Goal: Information Seeking & Learning: Understand process/instructions

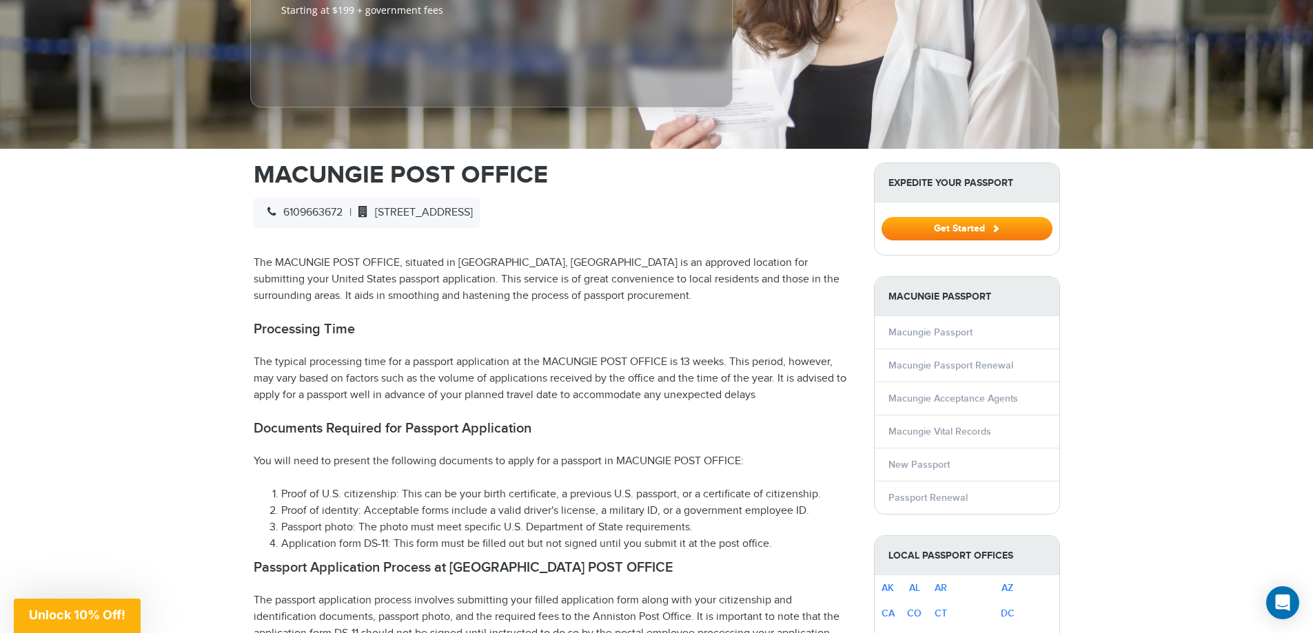
scroll to position [344, 0]
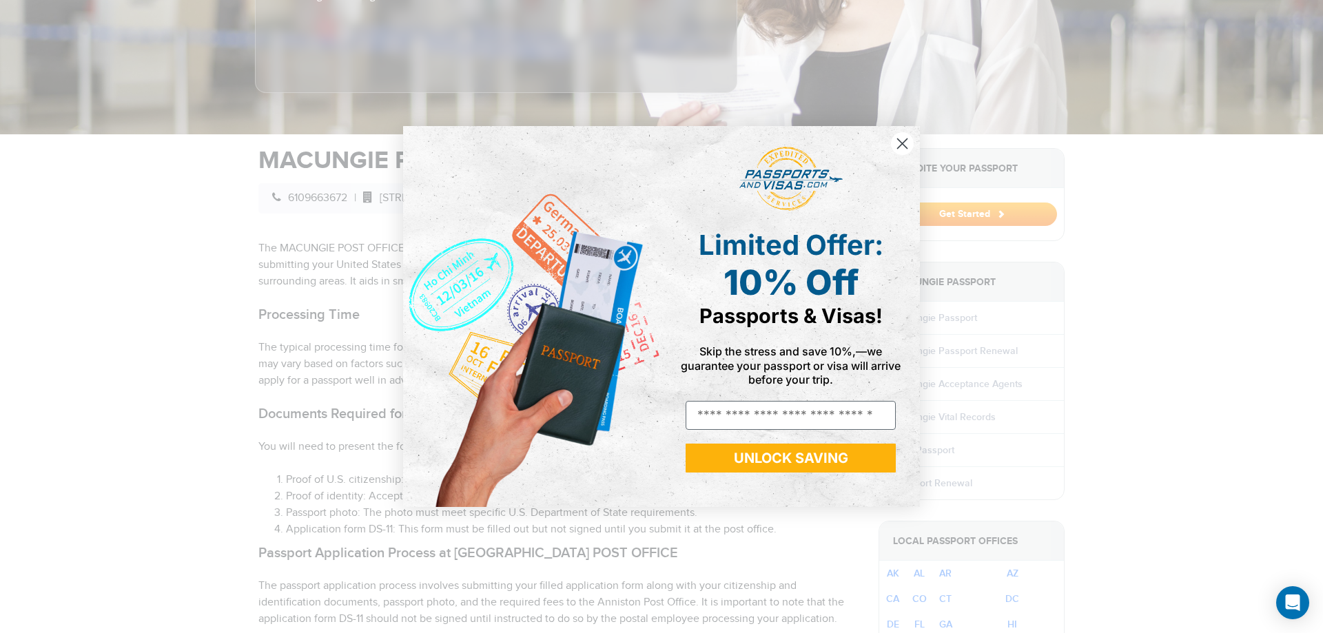
click at [898, 141] on circle "Close dialog" at bounding box center [902, 143] width 23 height 23
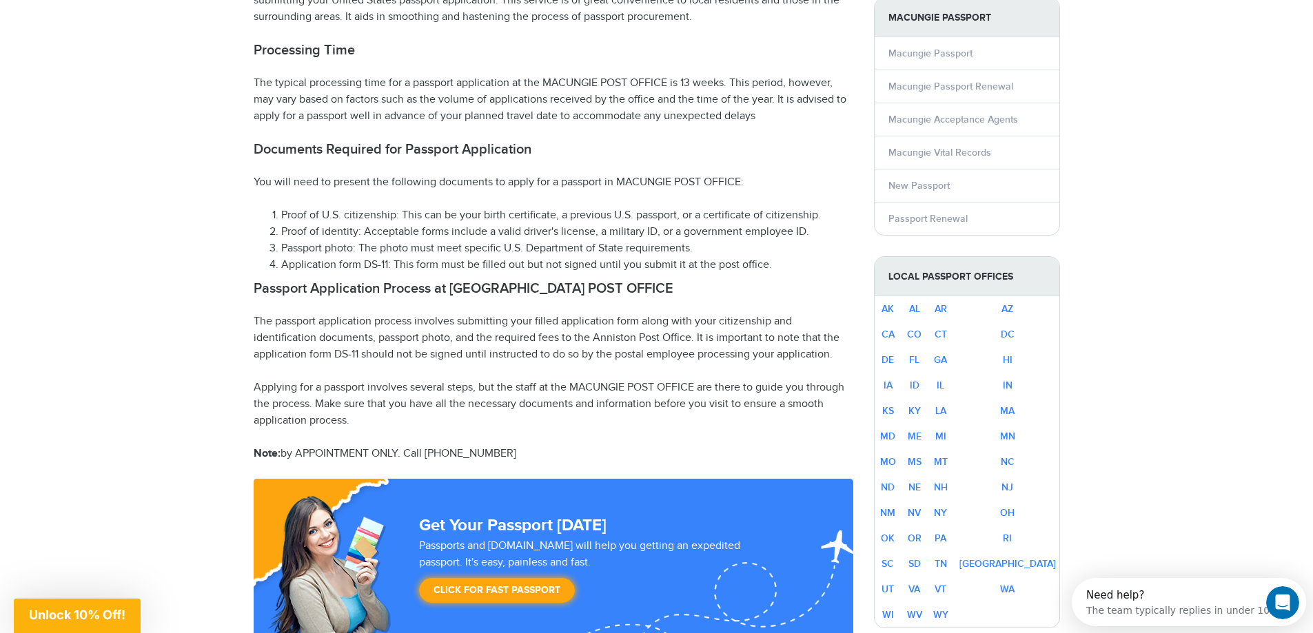
scroll to position [620, 0]
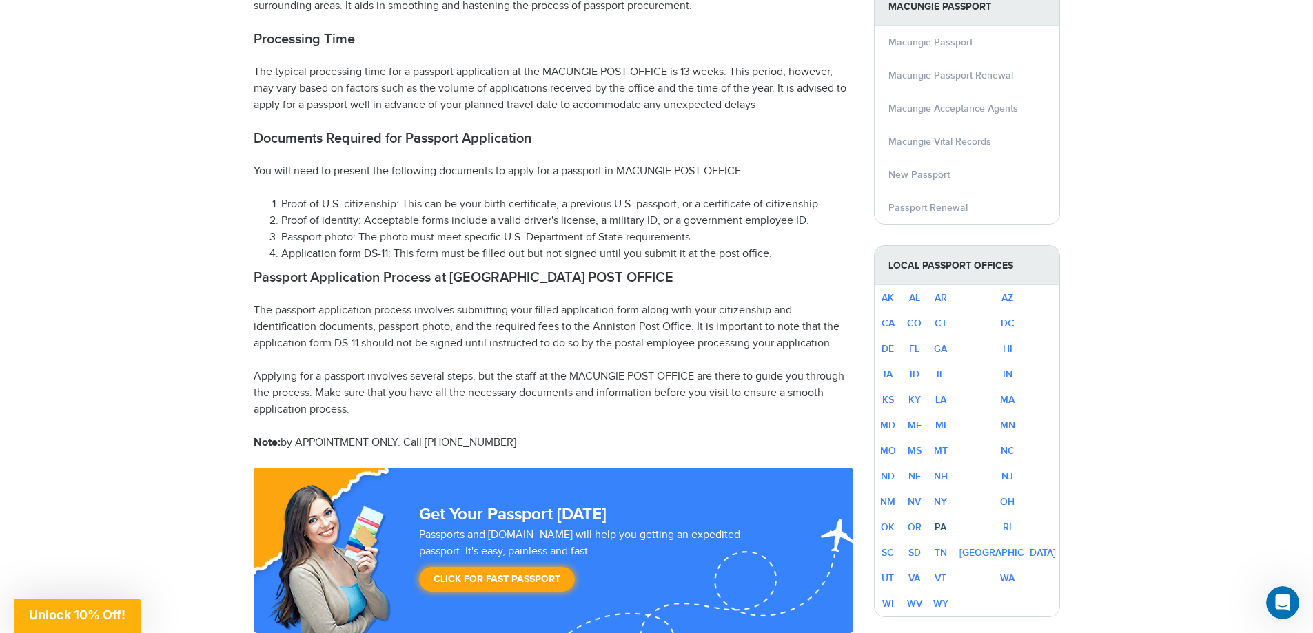
click at [946, 522] on link "PA" at bounding box center [940, 528] width 12 height 12
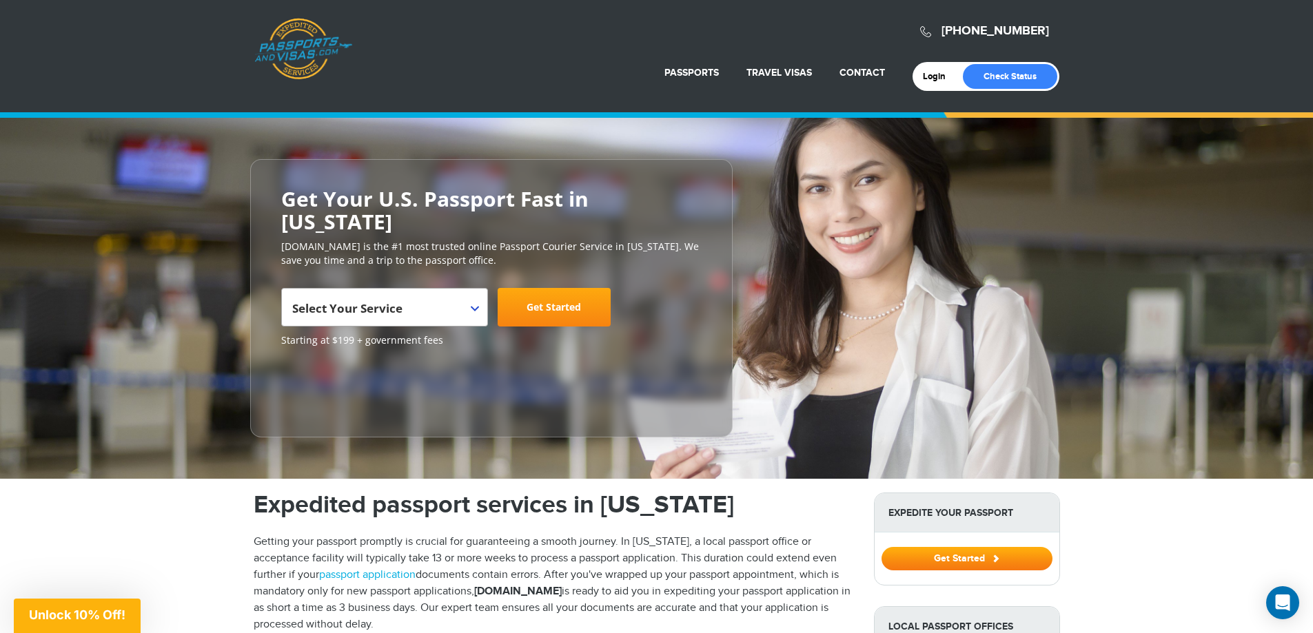
click at [472, 309] on b at bounding box center [475, 309] width 8 height 6
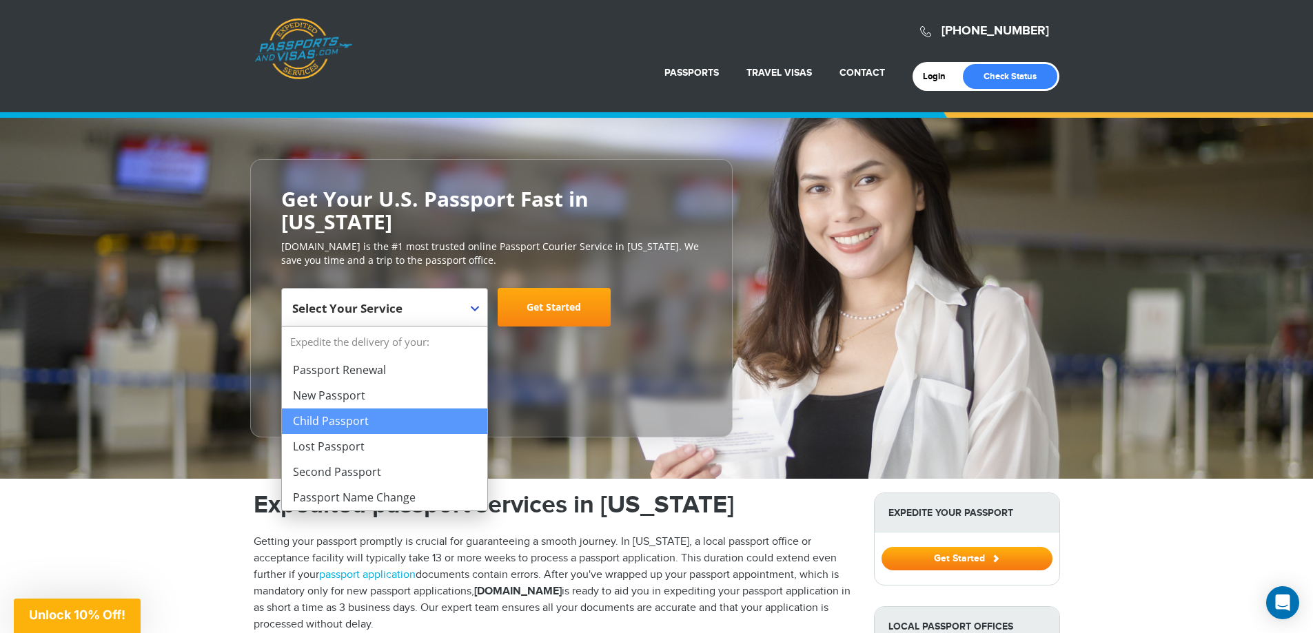
select select "**********"
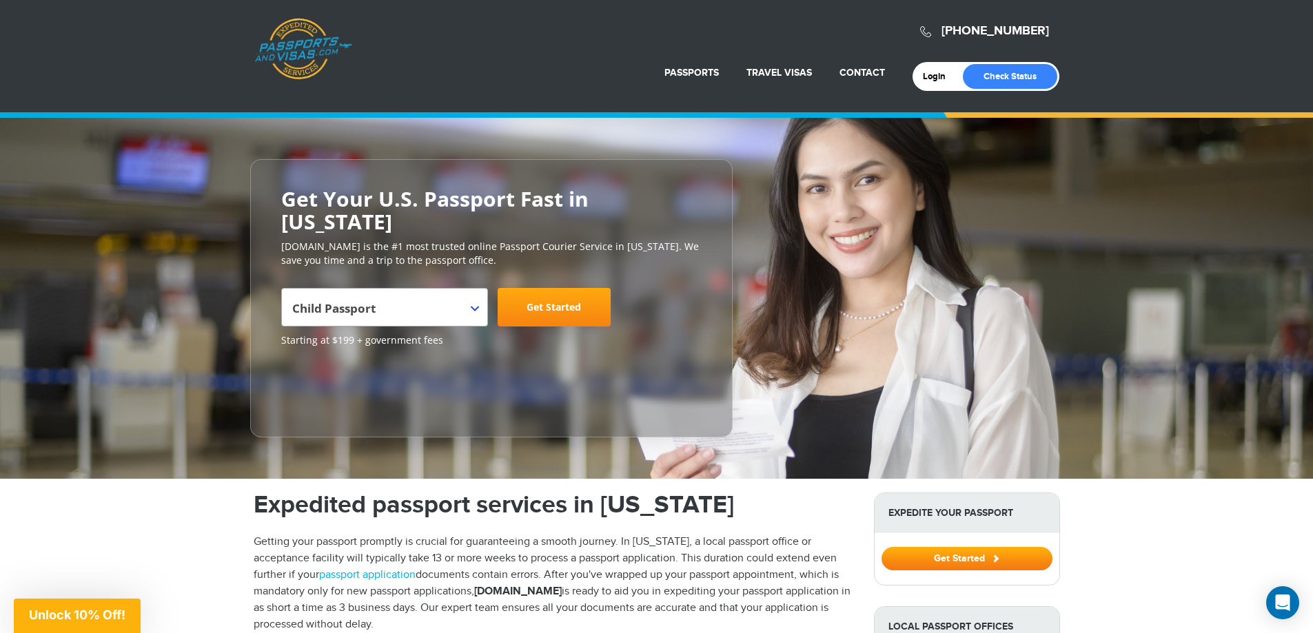
click at [551, 309] on link "Get Started" at bounding box center [553, 307] width 113 height 39
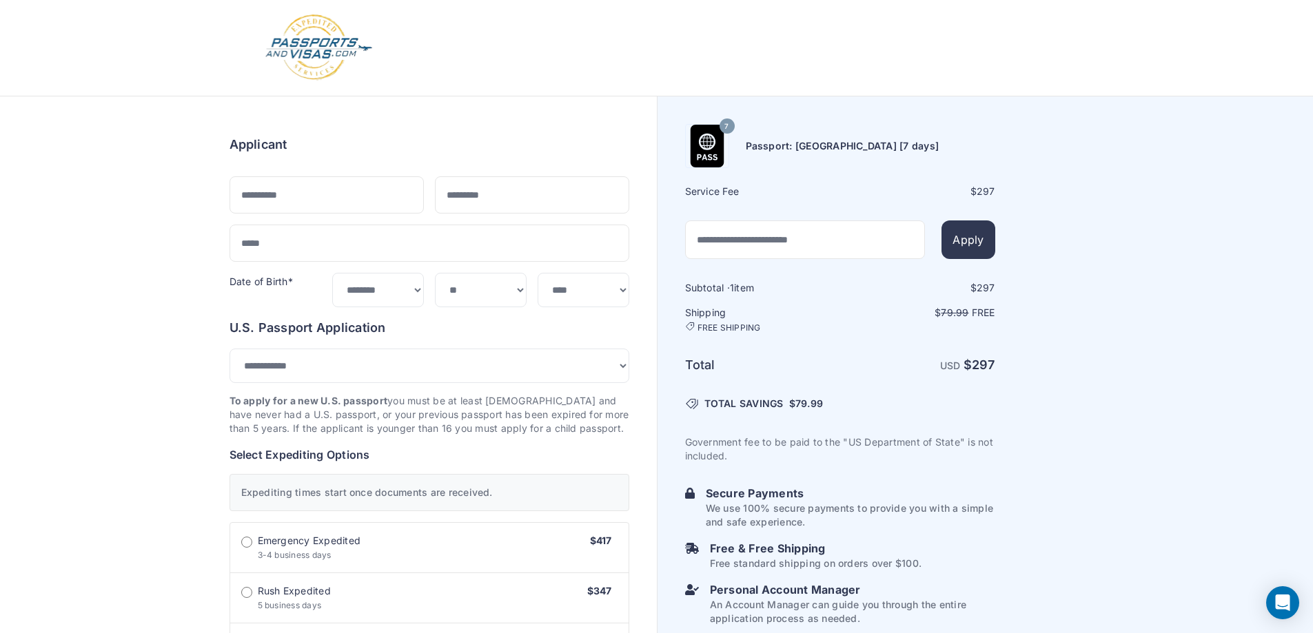
select select "***"
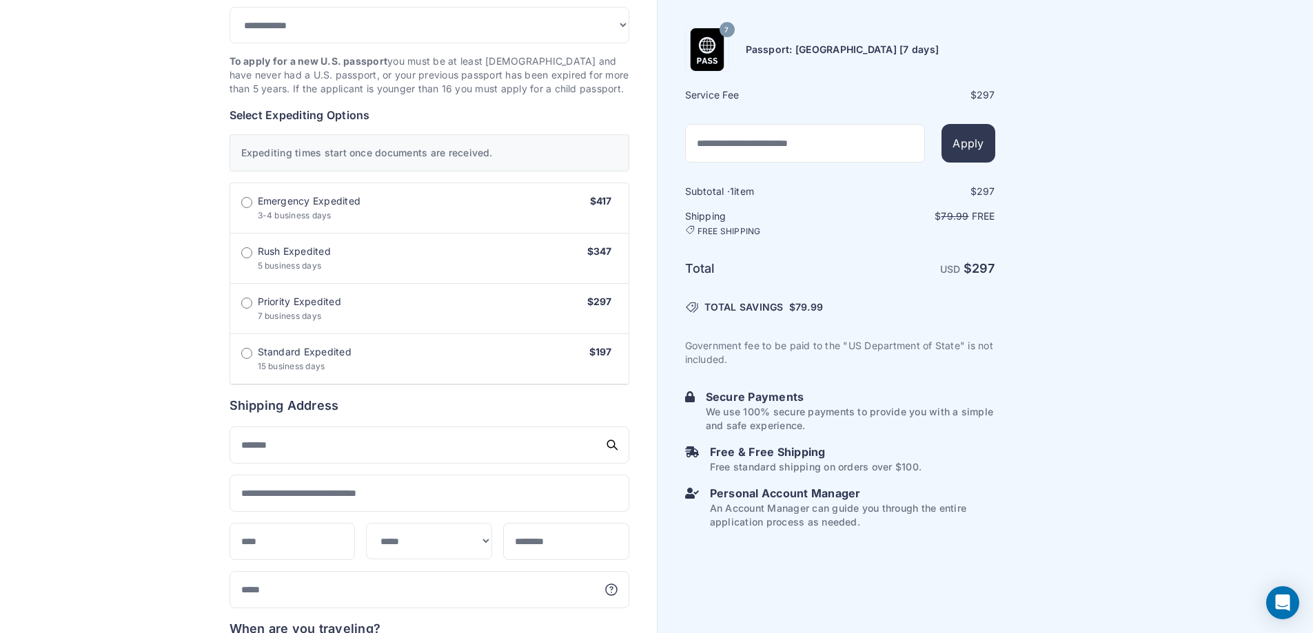
scroll to position [344, 0]
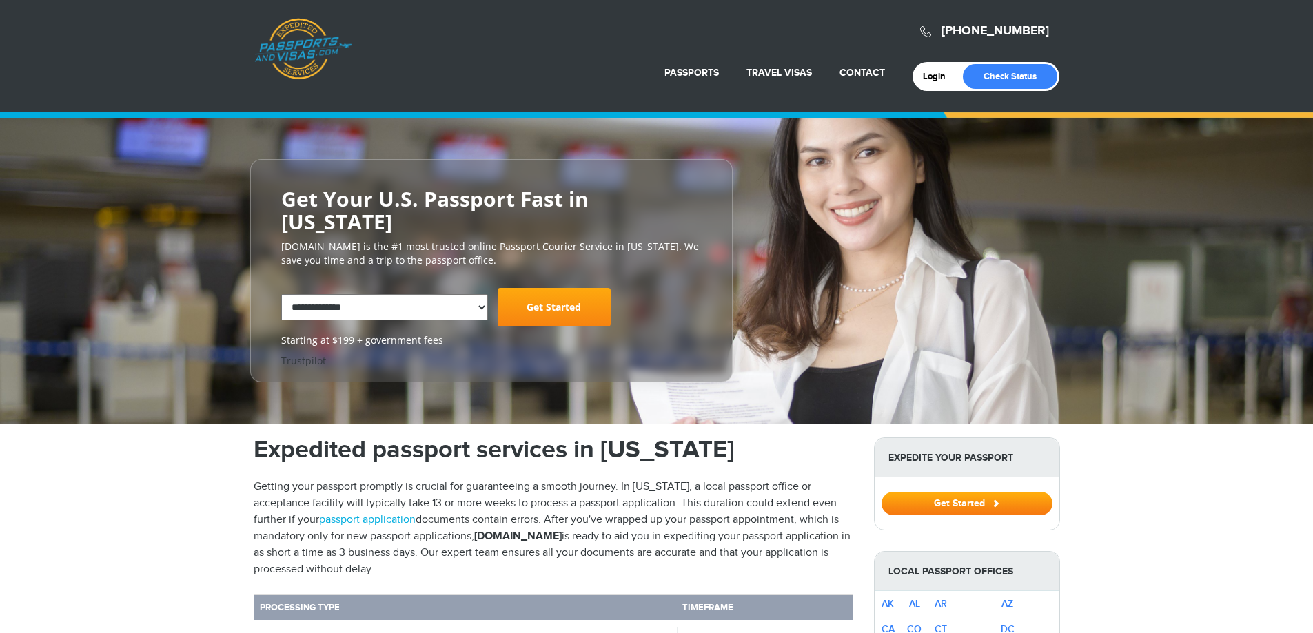
select select "**********"
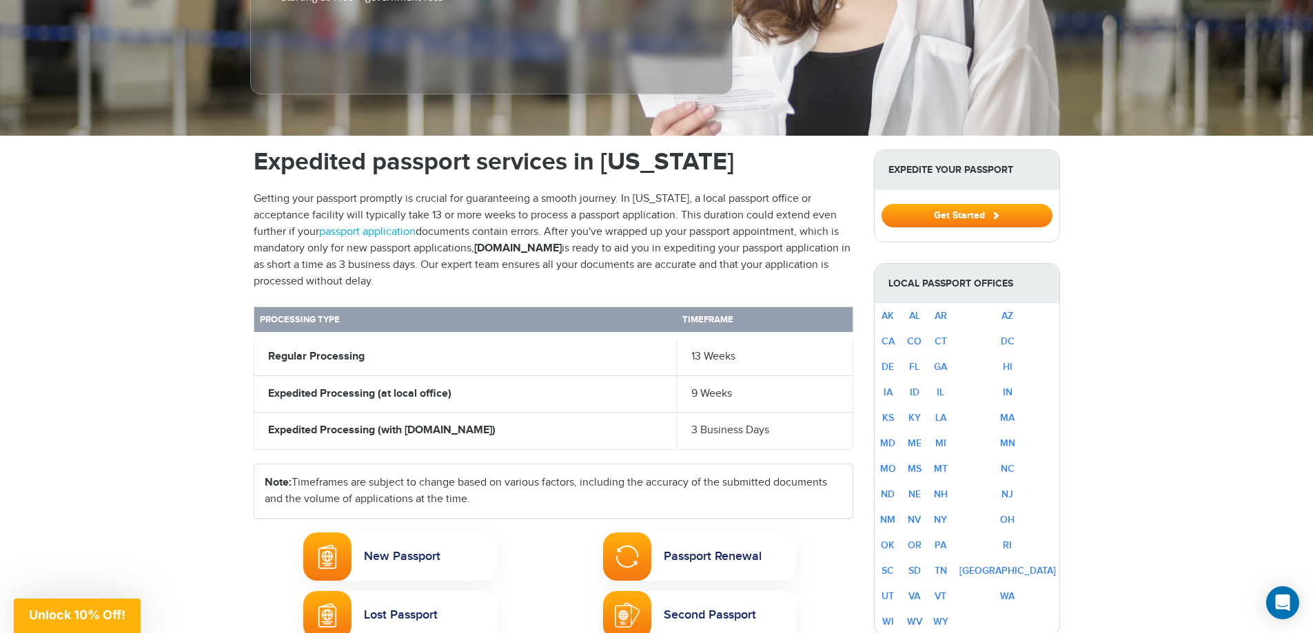
scroll to position [344, 0]
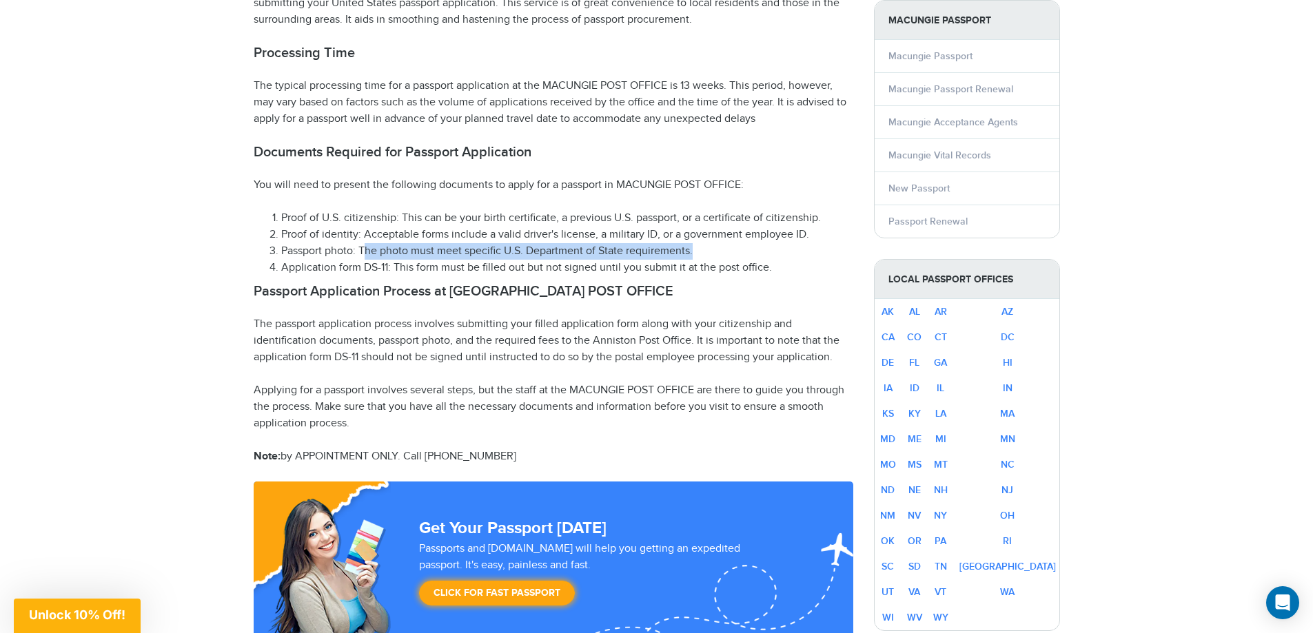
drag, startPoint x: 365, startPoint y: 225, endPoint x: 699, endPoint y: 230, distance: 334.2
click at [699, 243] on li "Passport photo: The photo must meet specific U.S. Department of State requireme…" at bounding box center [567, 251] width 572 height 17
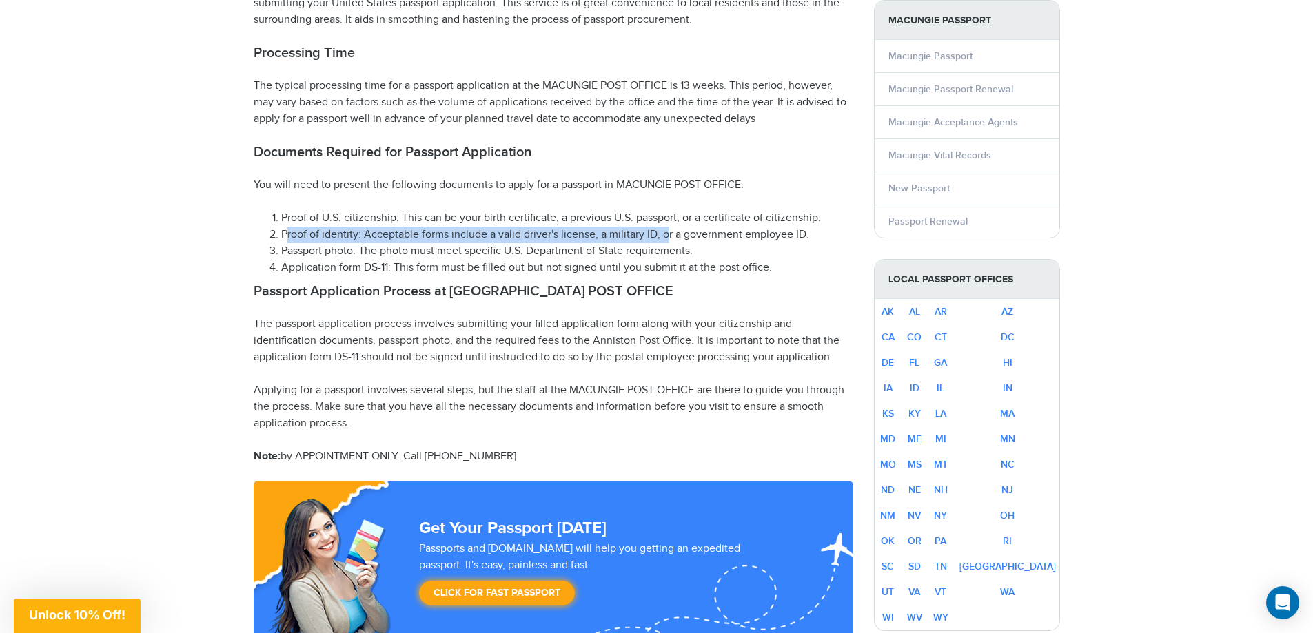
drag, startPoint x: 286, startPoint y: 209, endPoint x: 672, endPoint y: 216, distance: 385.9
click at [672, 227] on li "Proof of identity: Acceptable forms include a valid driver's license, a militar…" at bounding box center [567, 235] width 572 height 17
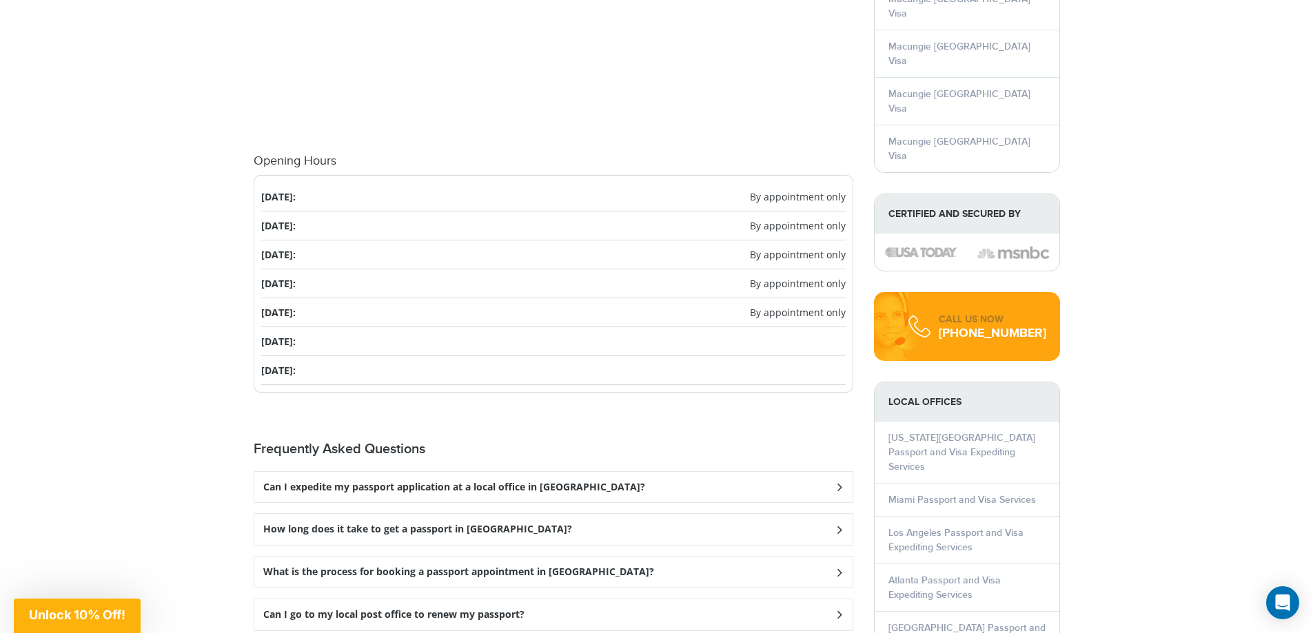
scroll to position [1433, 0]
